Goal: Information Seeking & Learning: Learn about a topic

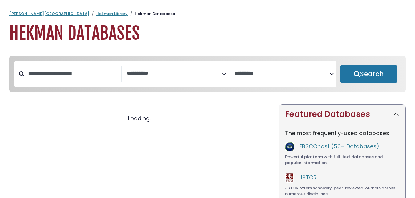
select select "Database Subject Filter"
select select "Database Vendors Filter"
select select "Database Subject Filter"
select select "Database Vendors Filter"
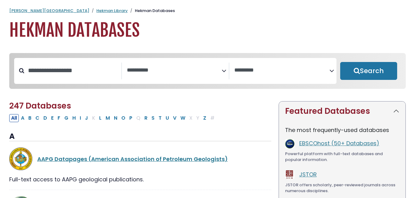
scroll to position [3, 0]
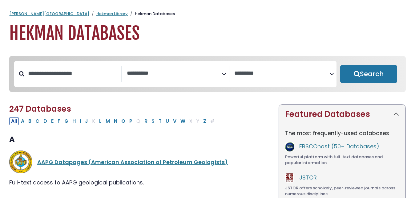
select select "Database Subject Filter"
select select "Database Vendors Filter"
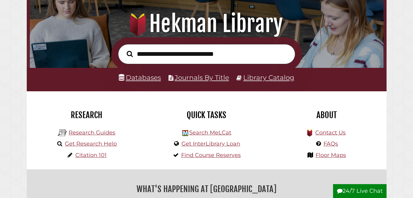
scroll to position [117, 351]
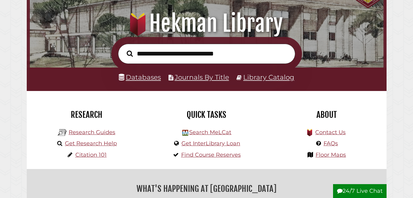
scroll to position [117, 351]
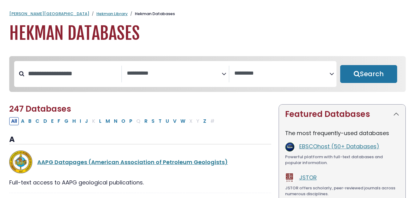
select select "Database Subject Filter"
select select "Database Vendors Filter"
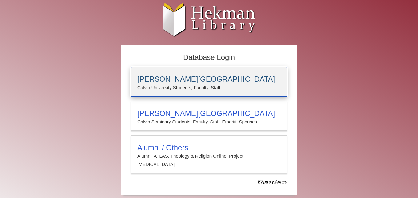
click at [149, 80] on h3 "[PERSON_NAME][GEOGRAPHIC_DATA]" at bounding box center [208, 79] width 143 height 9
